Goal: Find specific fact: Find contact information

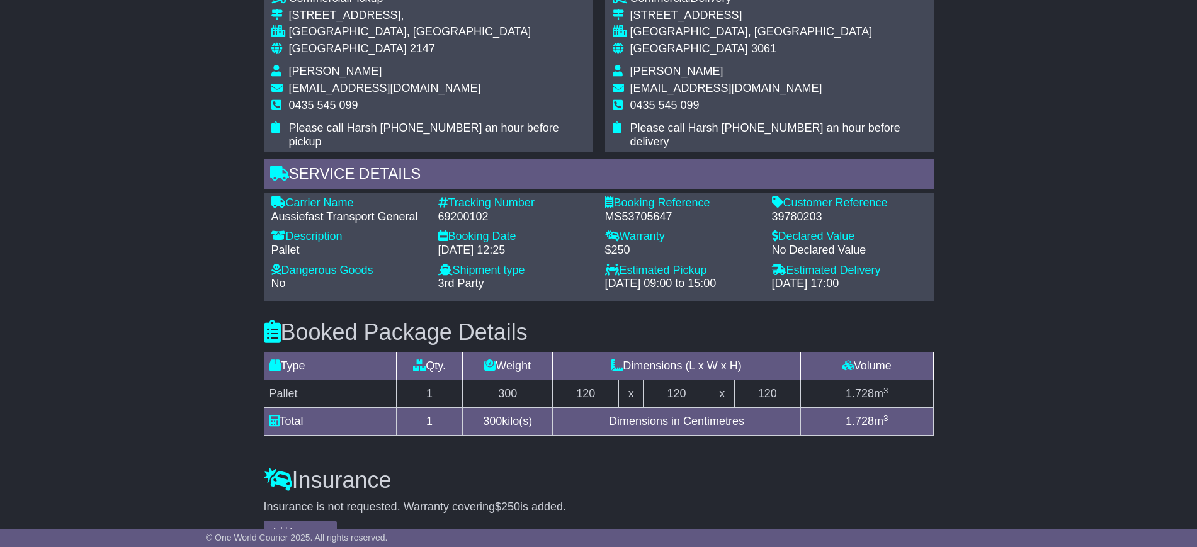
scroll to position [787, 0]
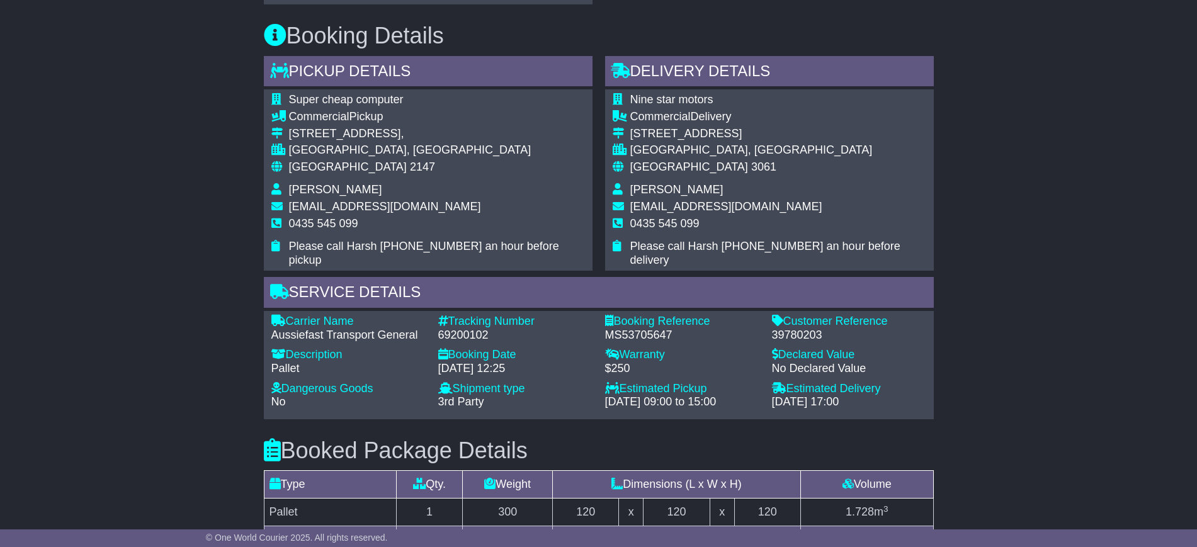
click at [638, 186] on span "Harsh Singh" at bounding box center [676, 189] width 93 height 13
copy span "Harsh"
click at [647, 227] on span "0435 545 099" at bounding box center [664, 223] width 69 height 13
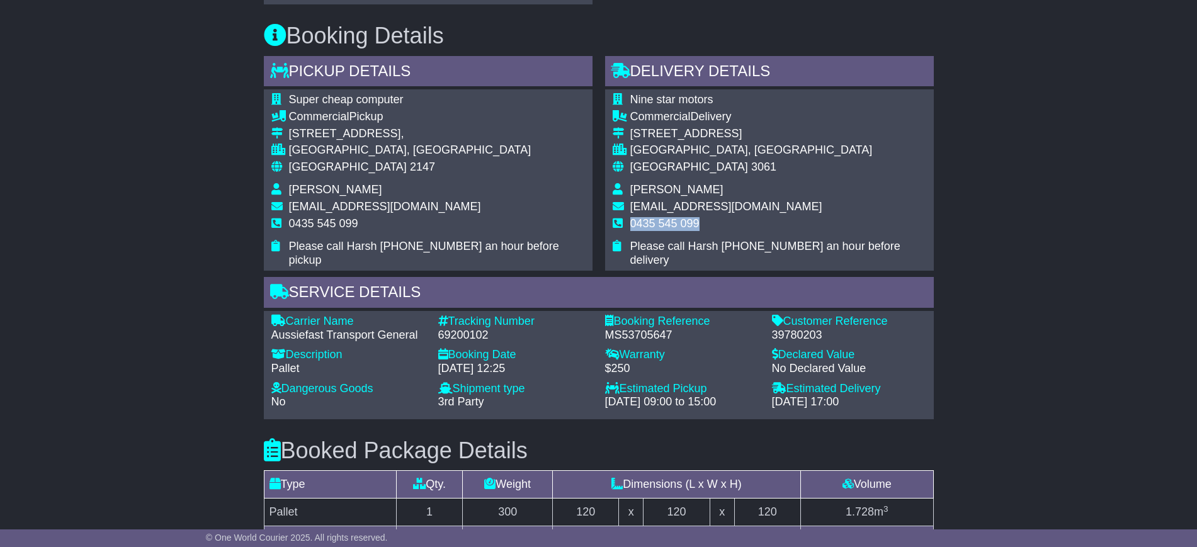
click at [647, 227] on span "0435 545 099" at bounding box center [664, 223] width 69 height 13
copy tbody "0435 545 099"
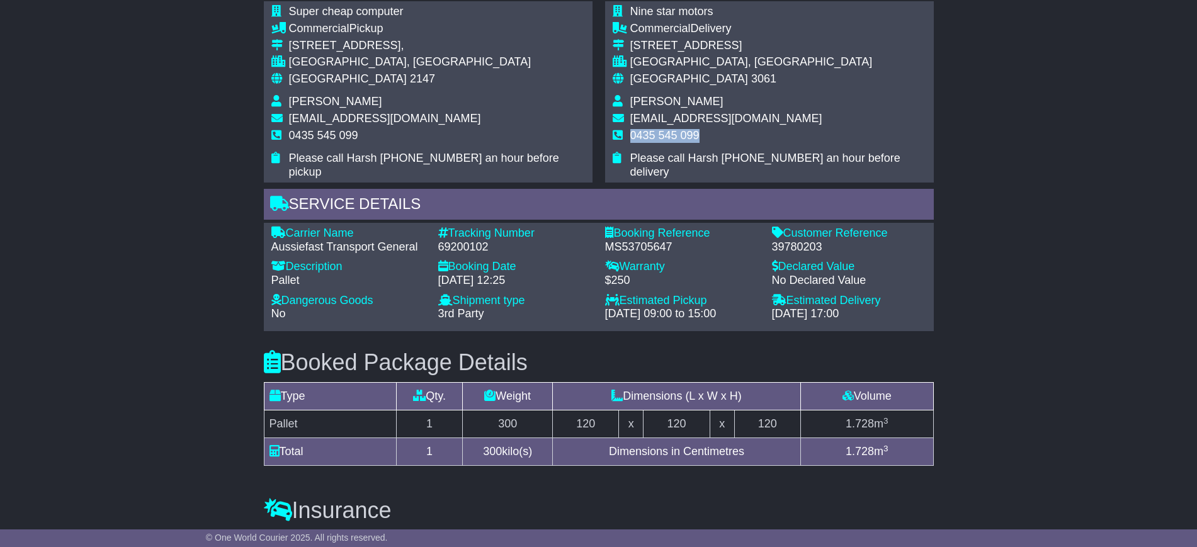
scroll to position [836, 0]
